Goal: Obtain resource: Download file/media

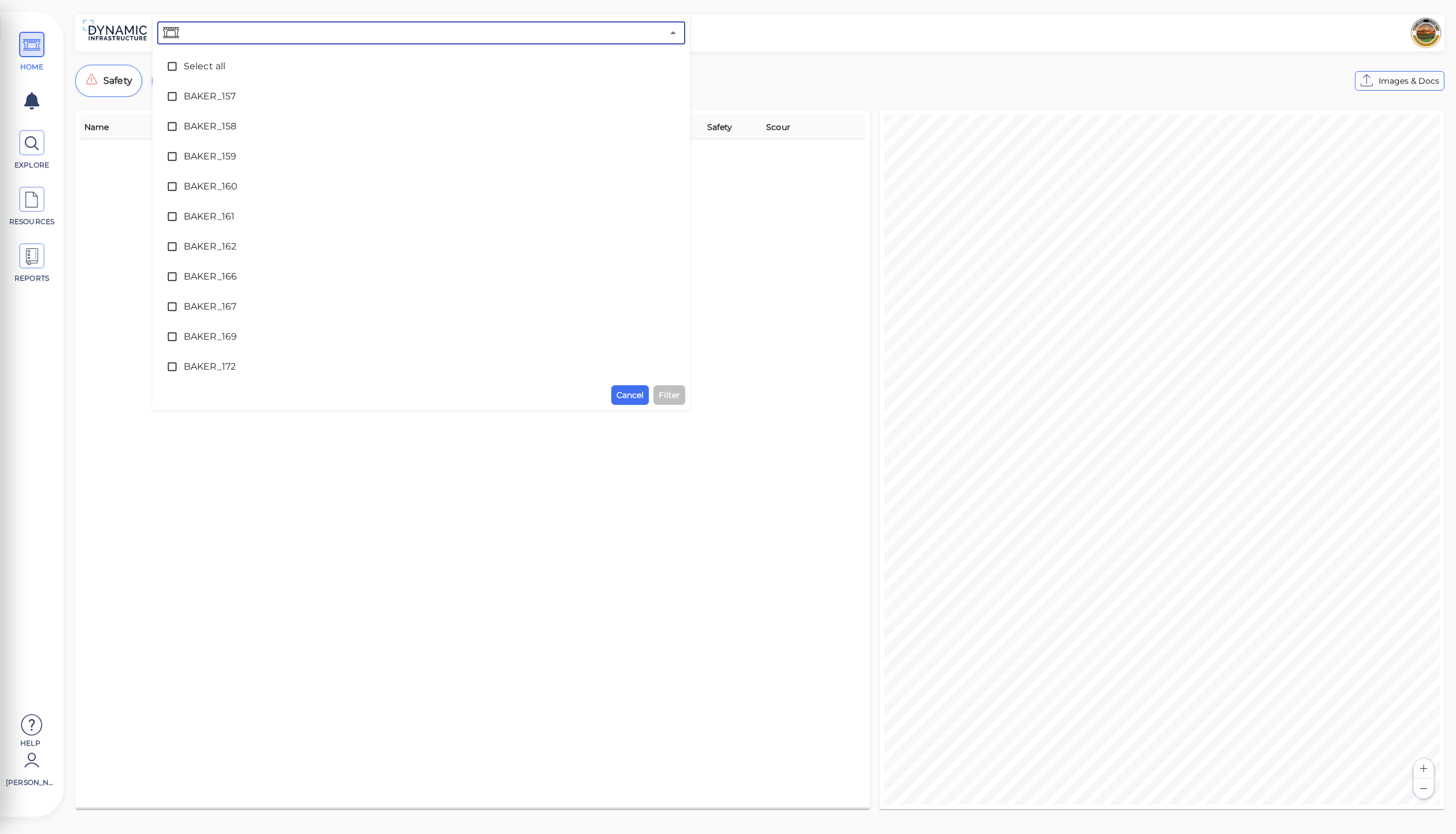
click at [245, 29] on input "text" at bounding box center [422, 32] width 481 height 16
type input "cass"
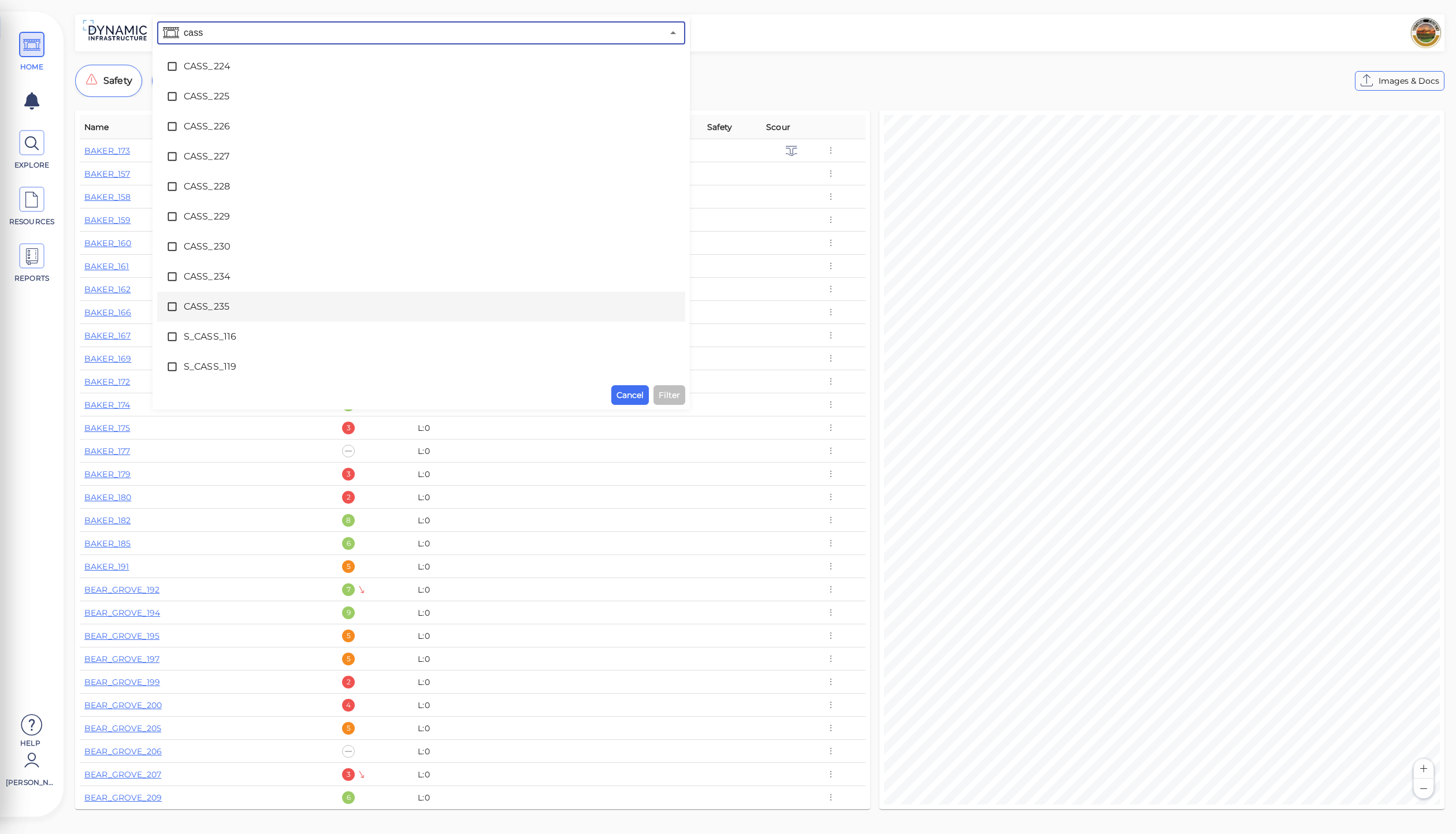
click at [178, 302] on span at bounding box center [175, 306] width 17 height 11
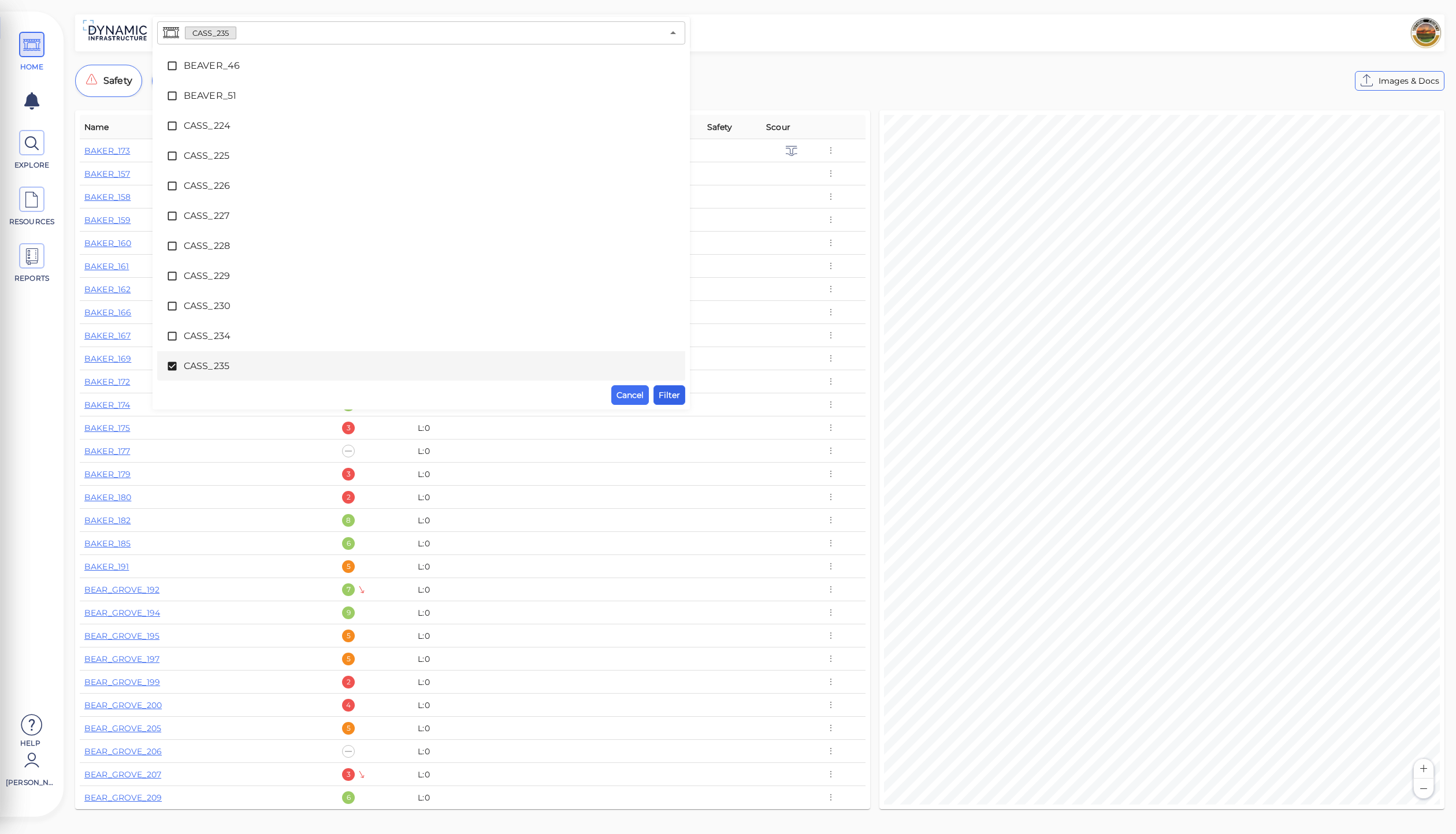
click at [666, 394] on span "Filter" at bounding box center [669, 395] width 22 height 14
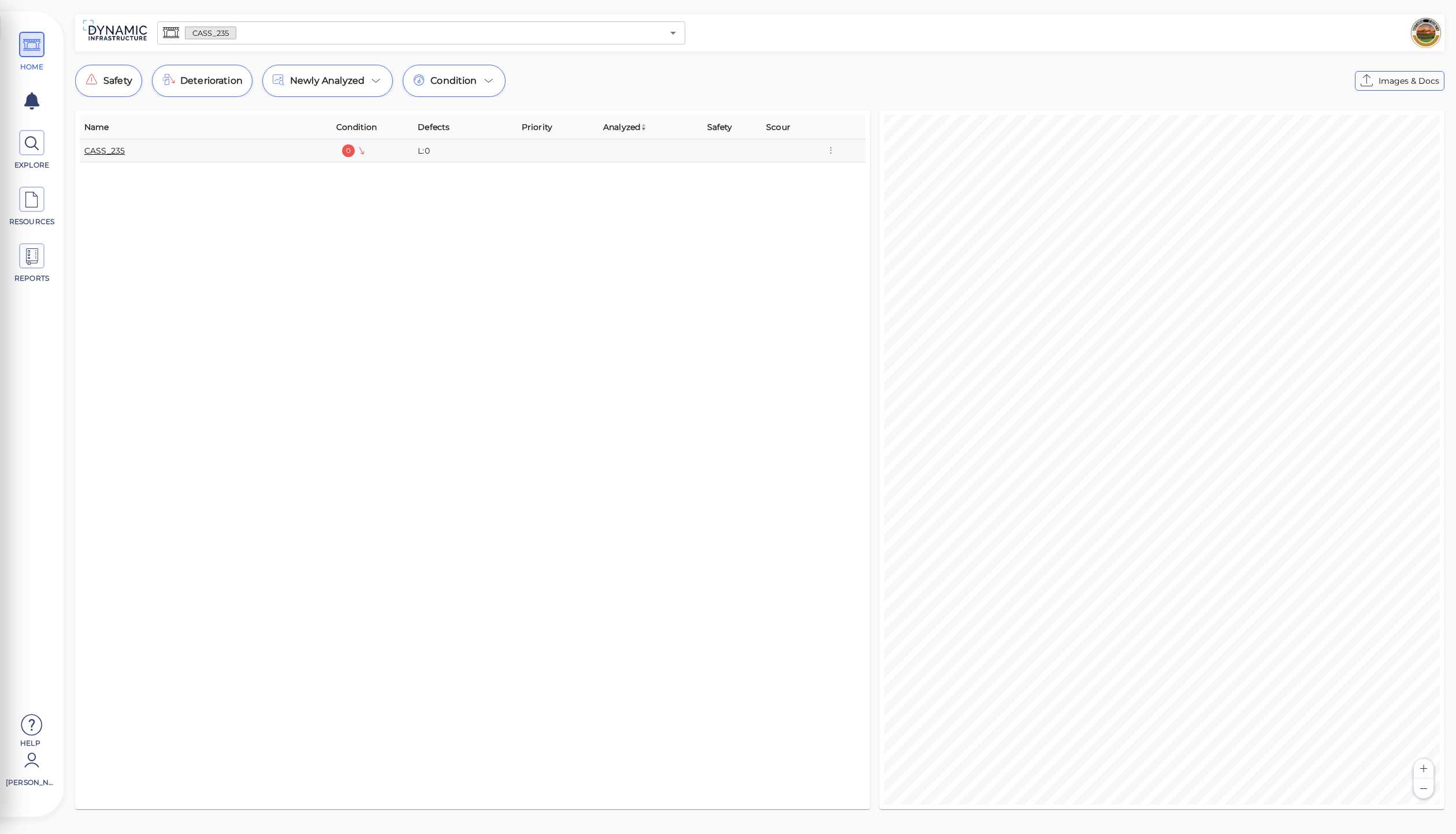
click at [102, 154] on link "CASS_235" at bounding box center [104, 151] width 40 height 10
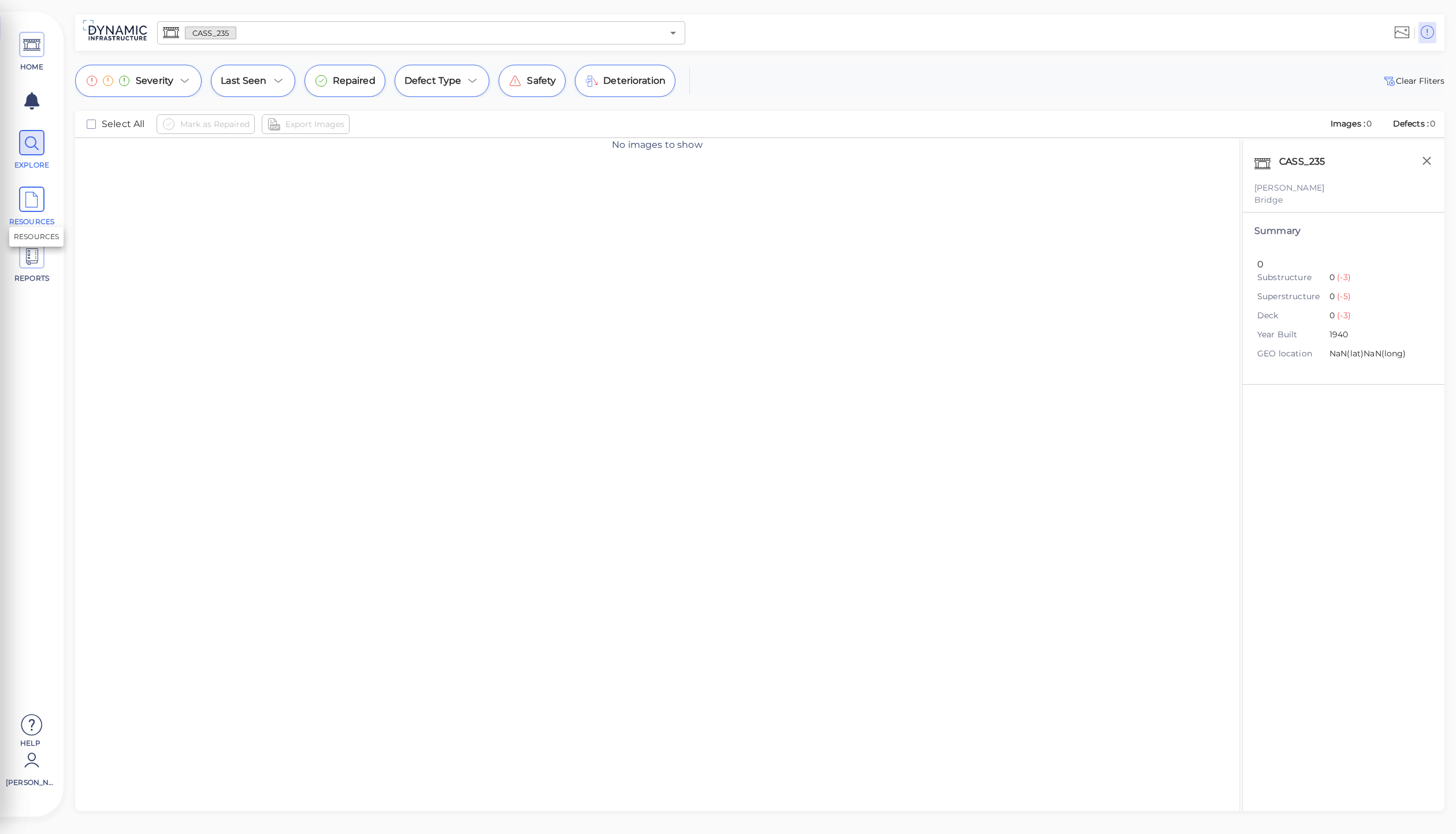
click at [26, 212] on span "RESOURCES" at bounding box center [32, 206] width 52 height 40
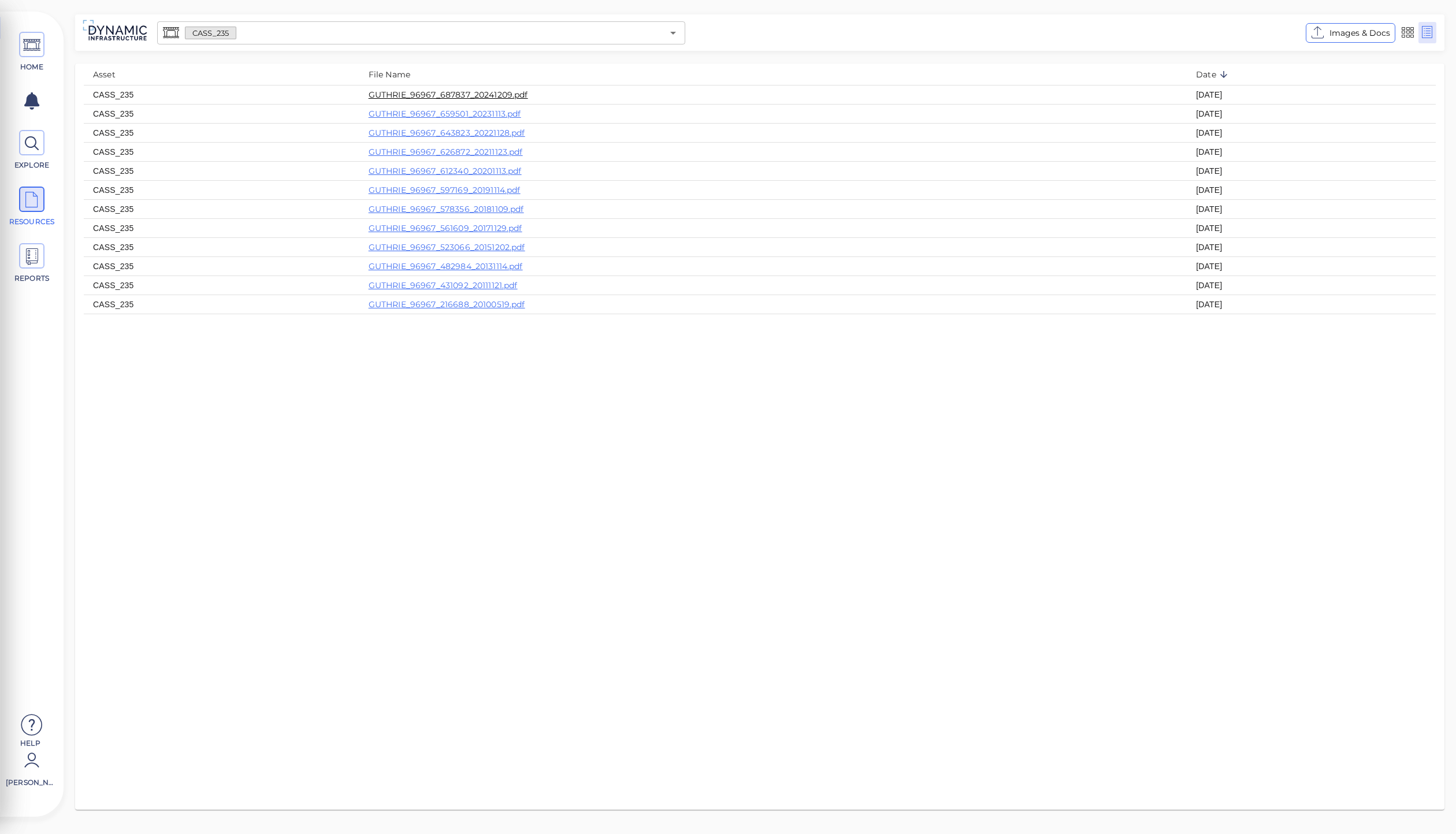
click at [430, 96] on link "GUTHRIE_96967_687837_20241209.pdf" at bounding box center [448, 94] width 160 height 10
